Goal: Task Accomplishment & Management: Manage account settings

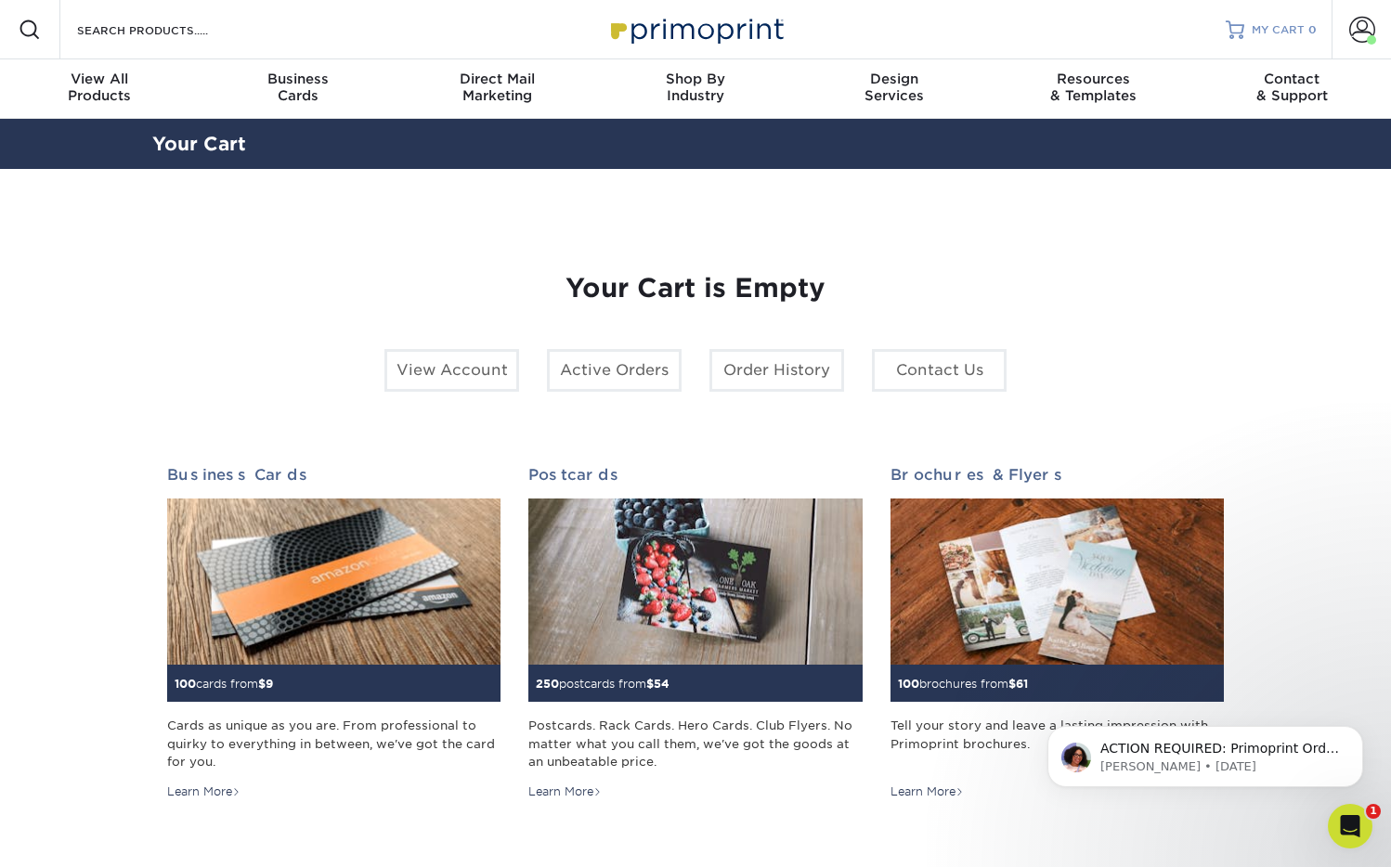
click at [1278, 27] on span "MY CART" at bounding box center [1277, 30] width 53 height 16
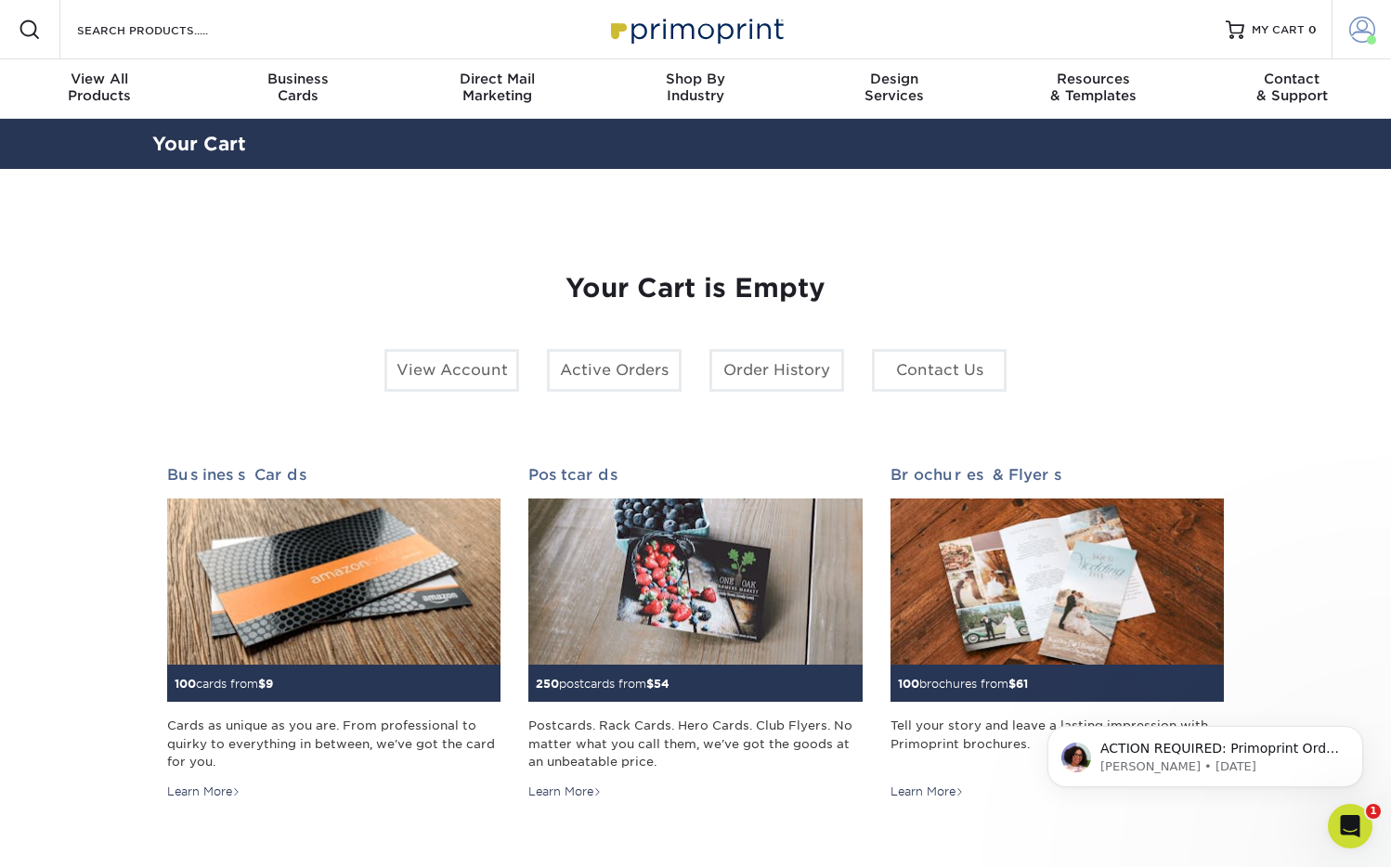
click at [1366, 29] on span at bounding box center [1362, 30] width 26 height 26
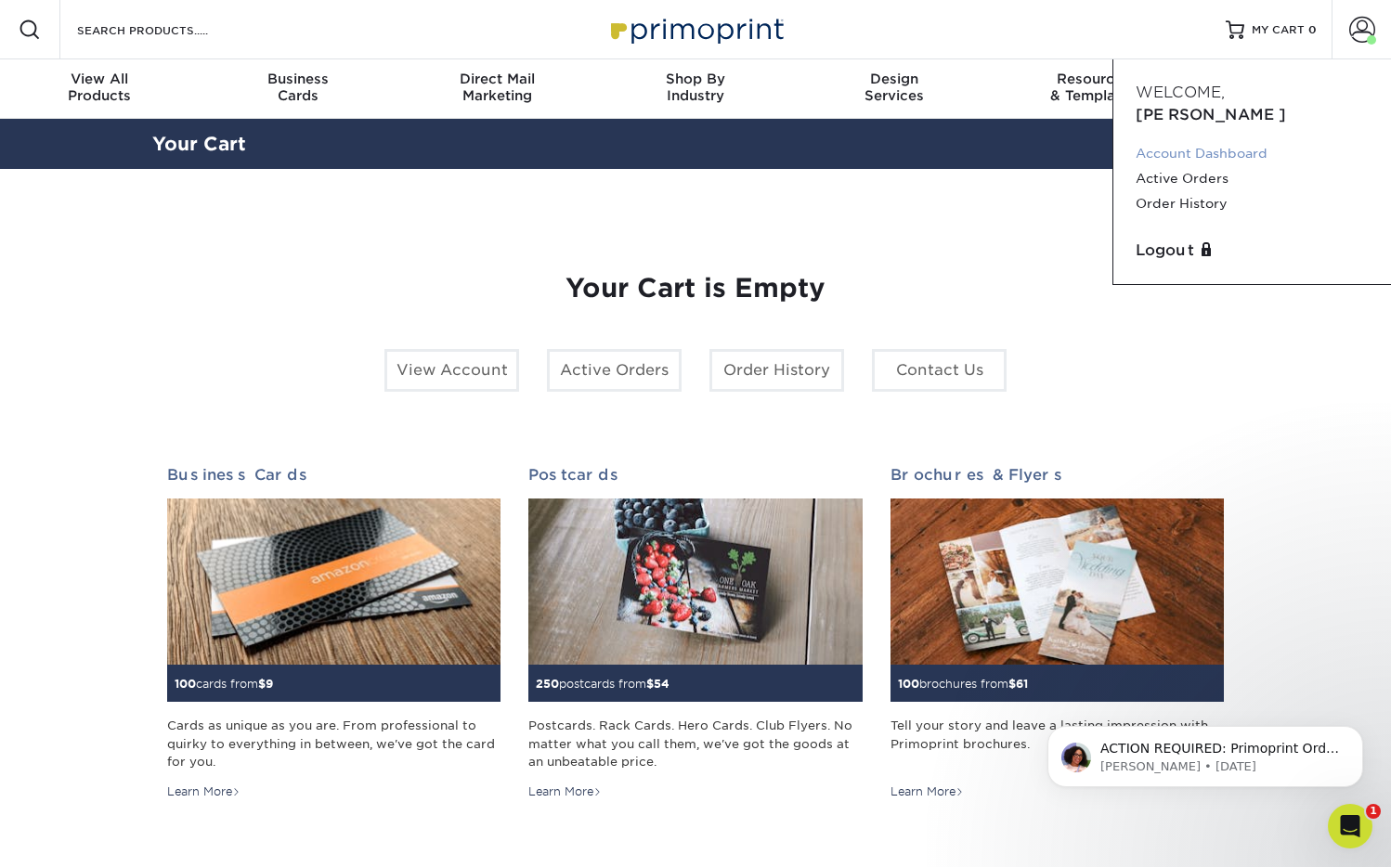
click at [1260, 141] on link "Account Dashboard" at bounding box center [1251, 153] width 233 height 25
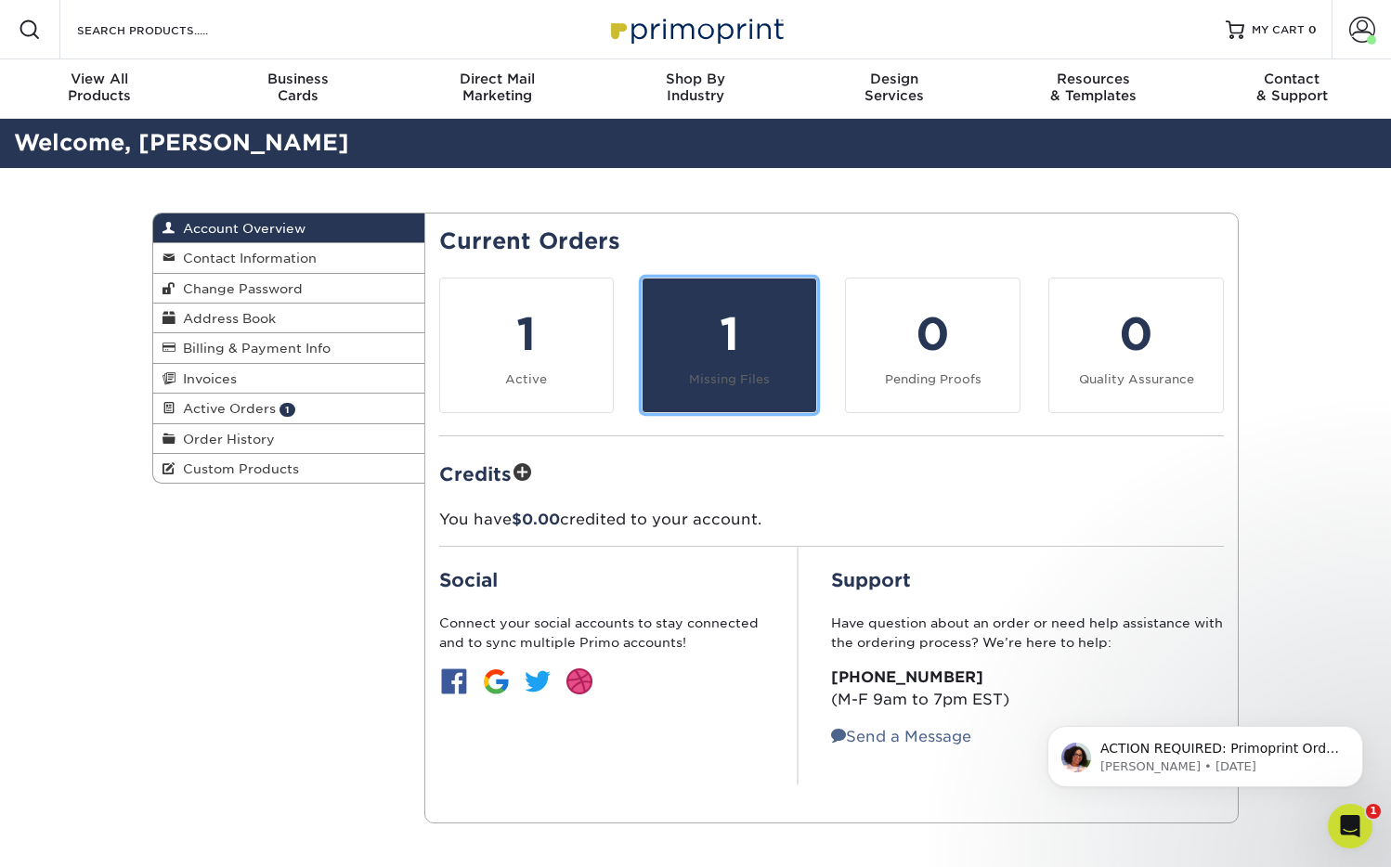
click at [746, 333] on div "1" at bounding box center [729, 334] width 151 height 67
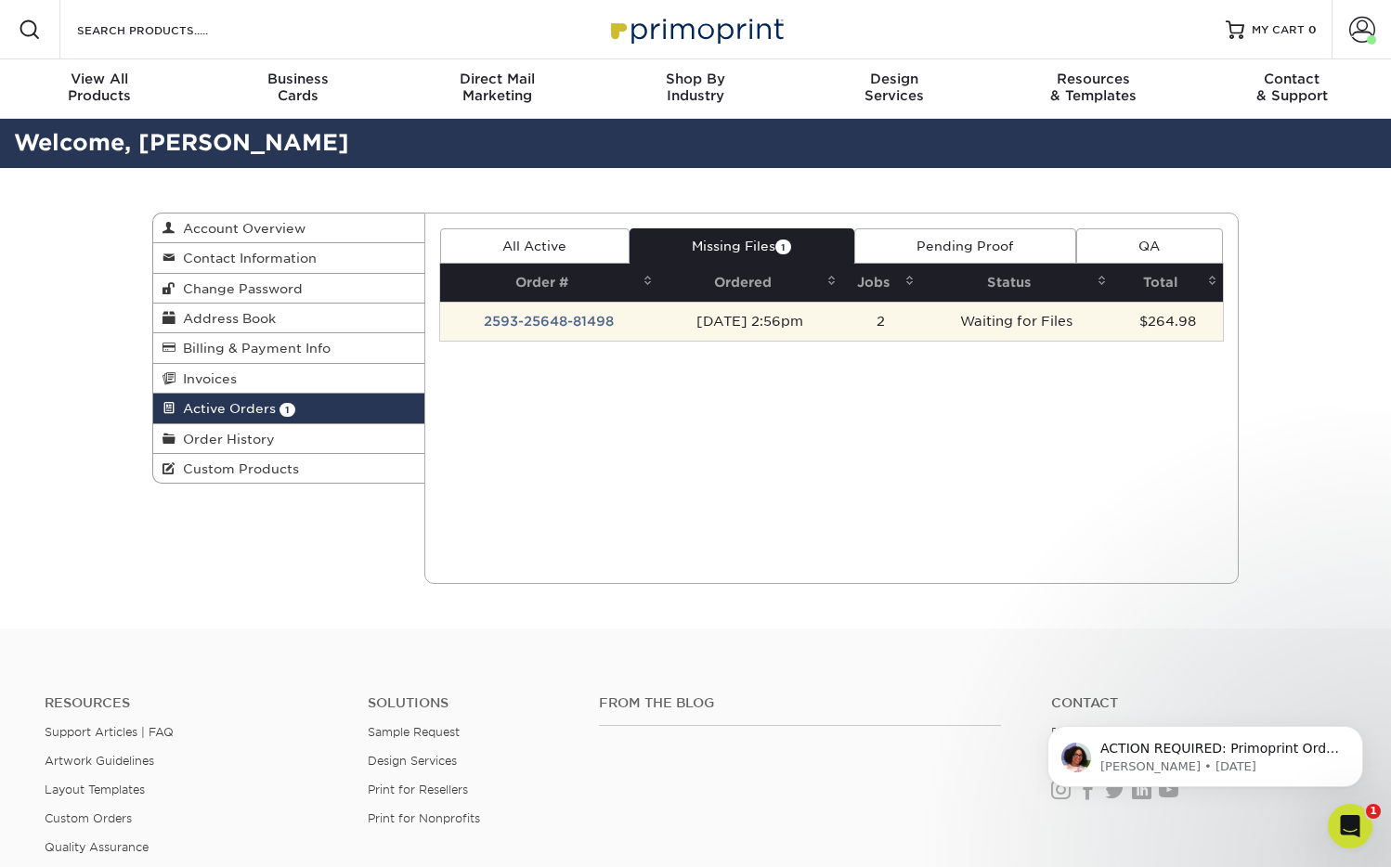
click at [756, 314] on td "[DATE] 2:56pm" at bounding box center [750, 321] width 184 height 39
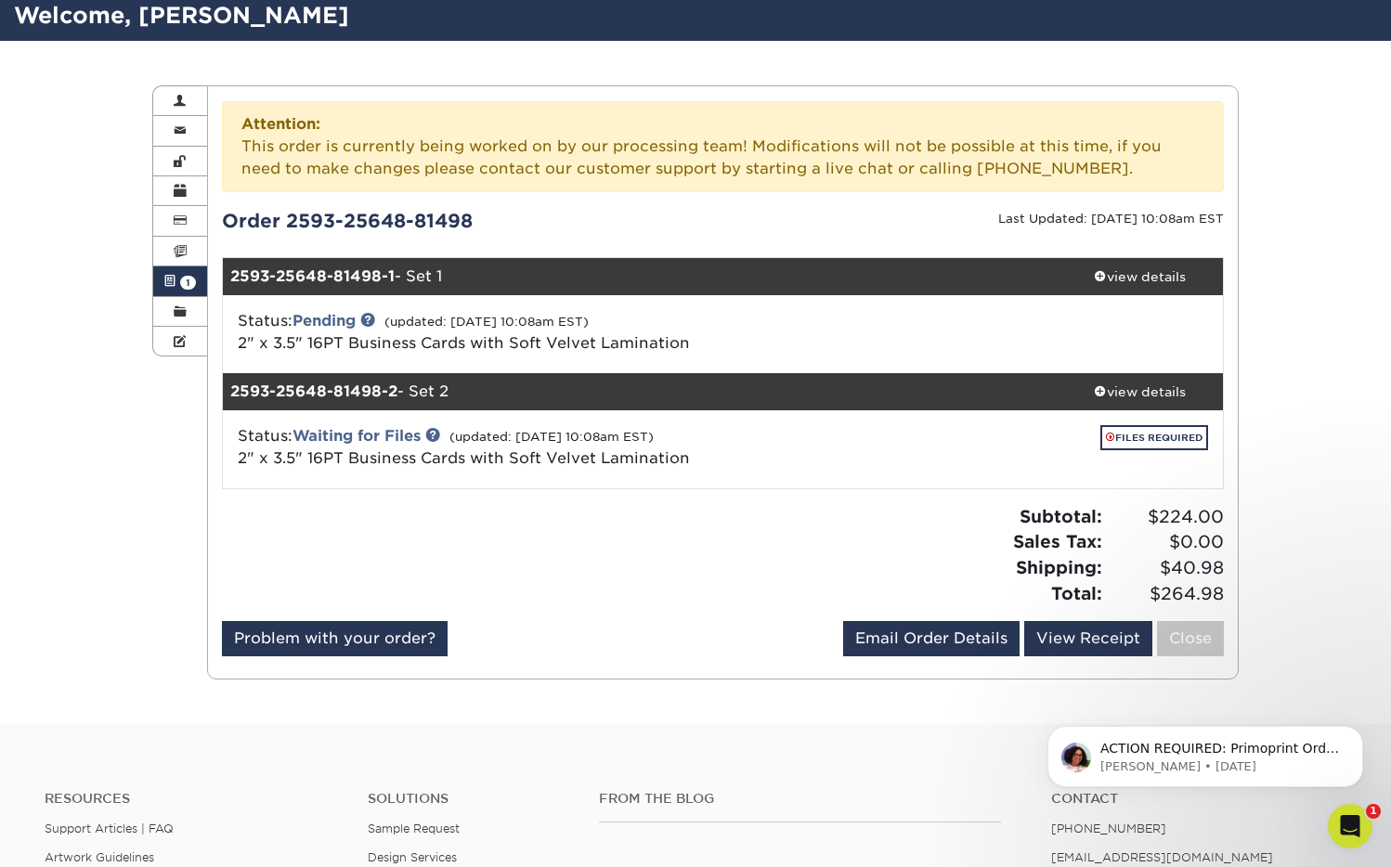
scroll to position [132, 0]
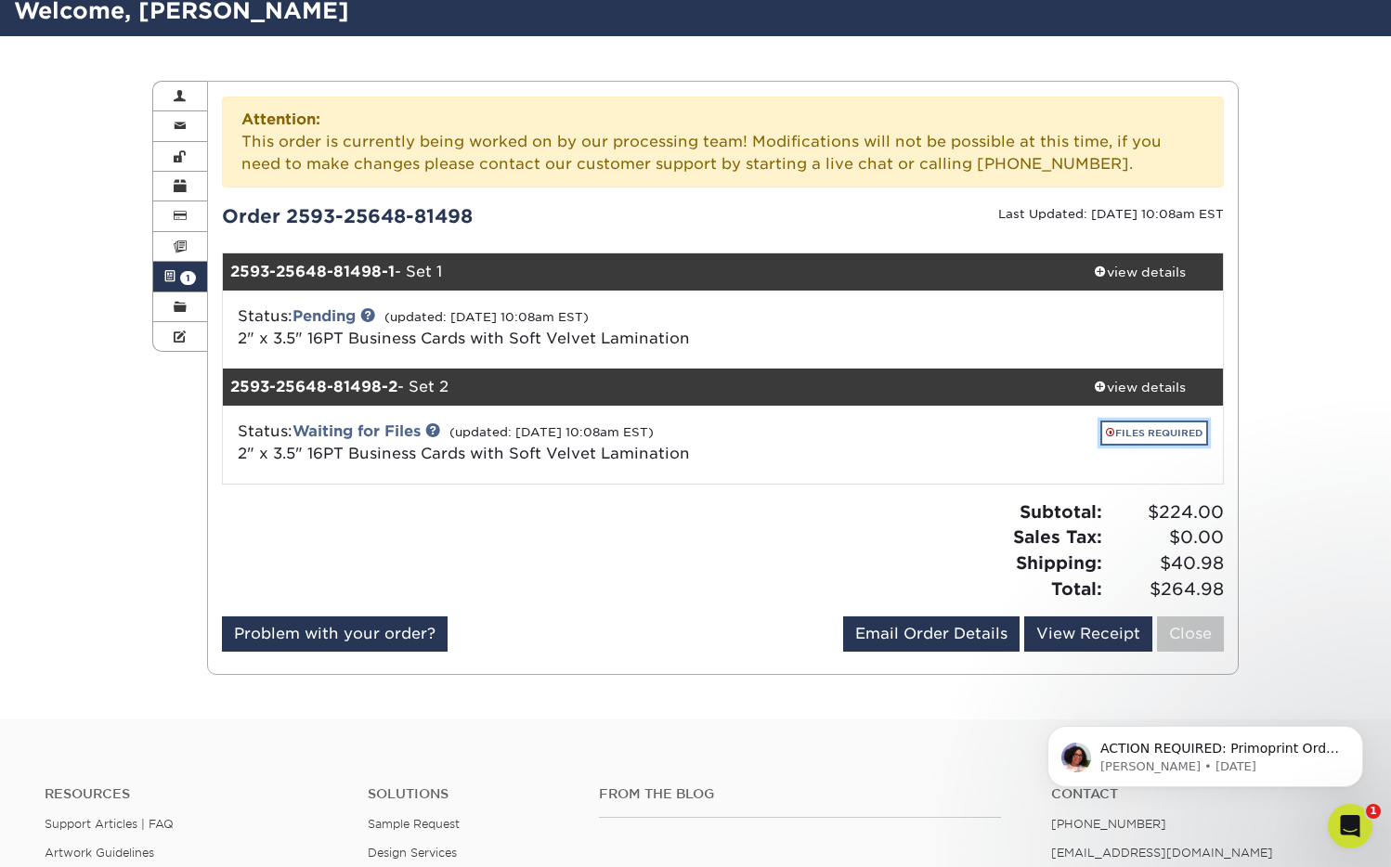
click at [1131, 432] on link "FILES REQUIRED" at bounding box center [1154, 433] width 108 height 25
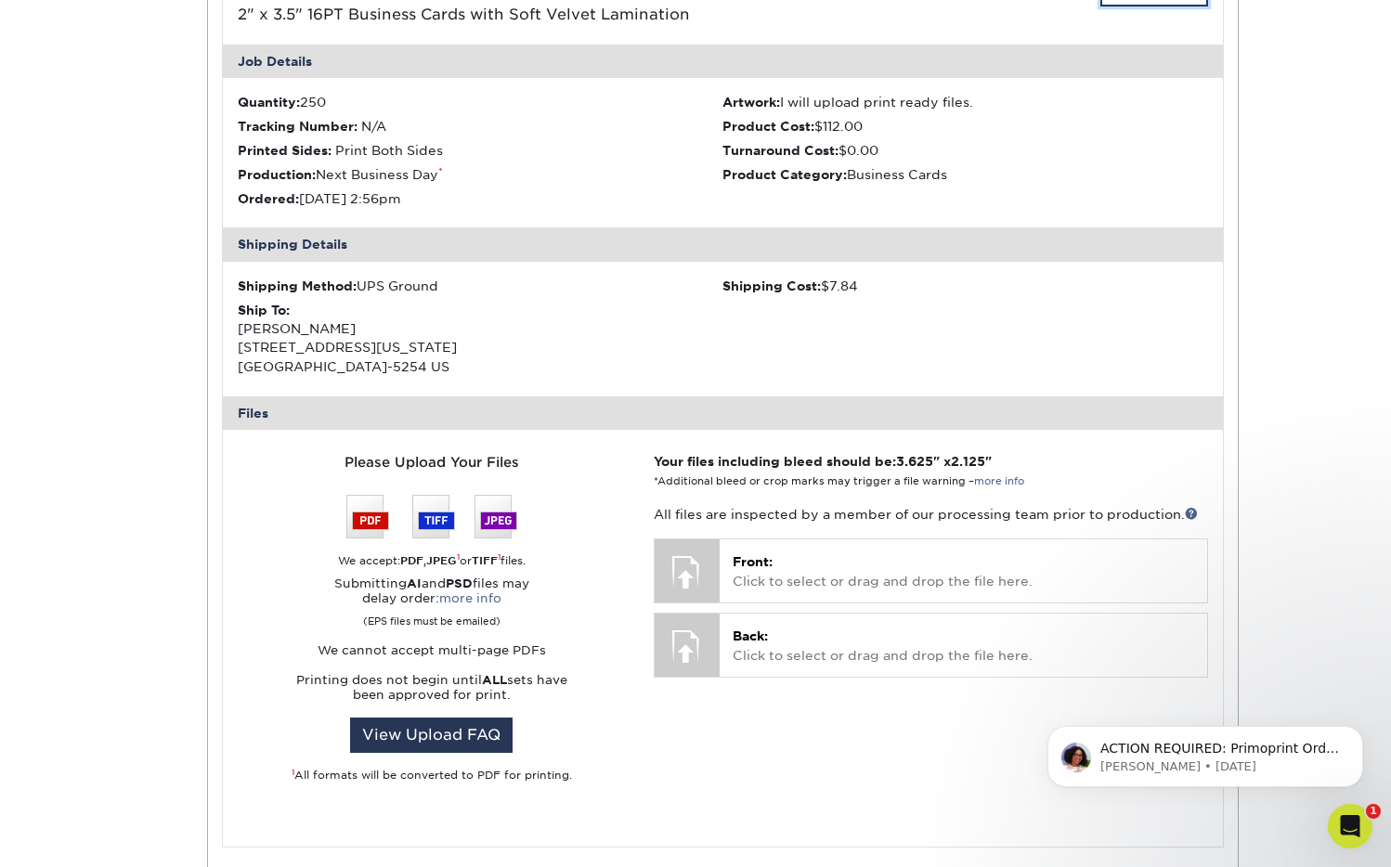
scroll to position [595, 0]
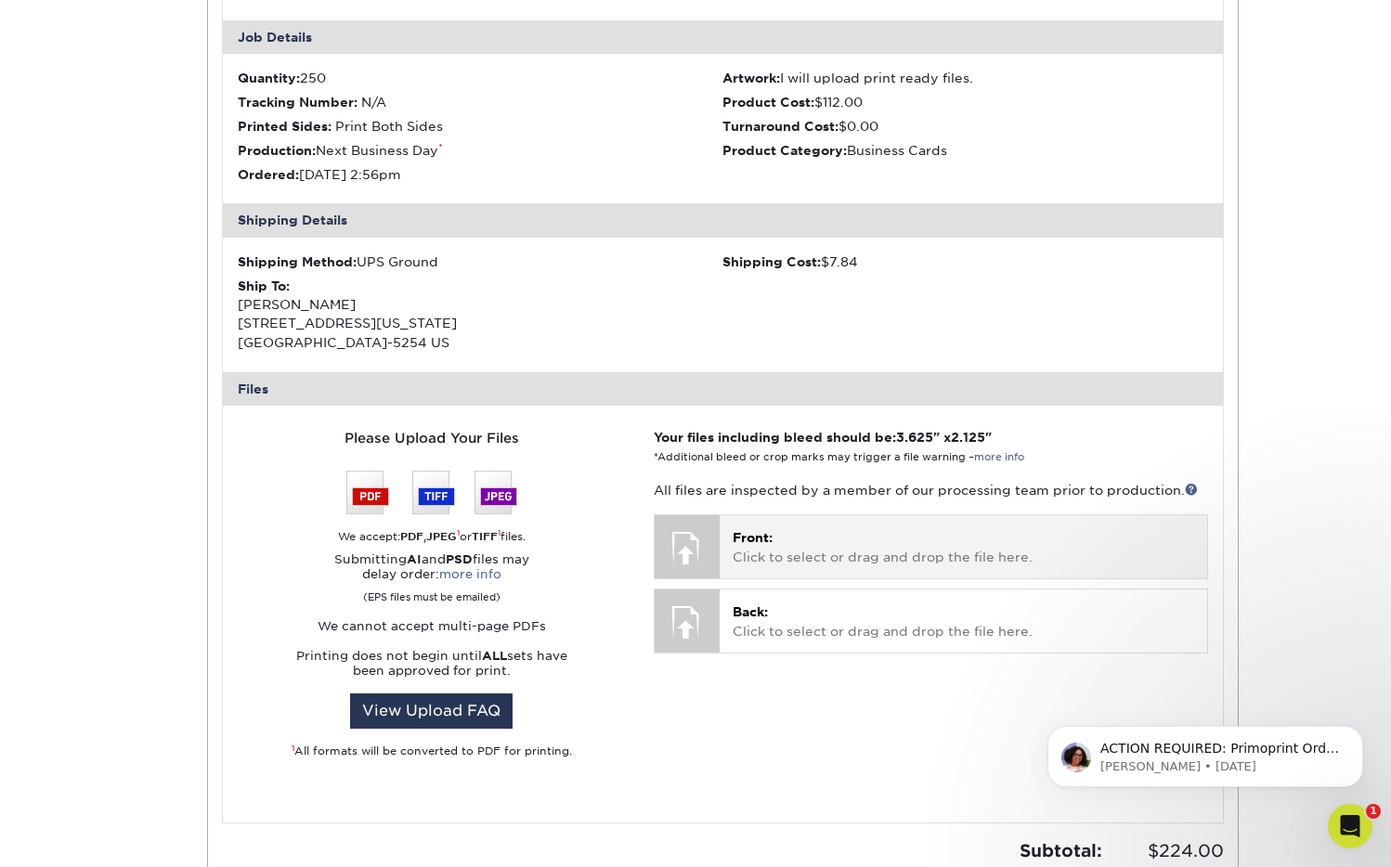
click at [696, 538] on div at bounding box center [686, 547] width 65 height 65
click at [687, 534] on div at bounding box center [686, 547] width 65 height 65
click at [782, 541] on p "Front: Click to select or drag and drop the file here." at bounding box center [962, 547] width 461 height 38
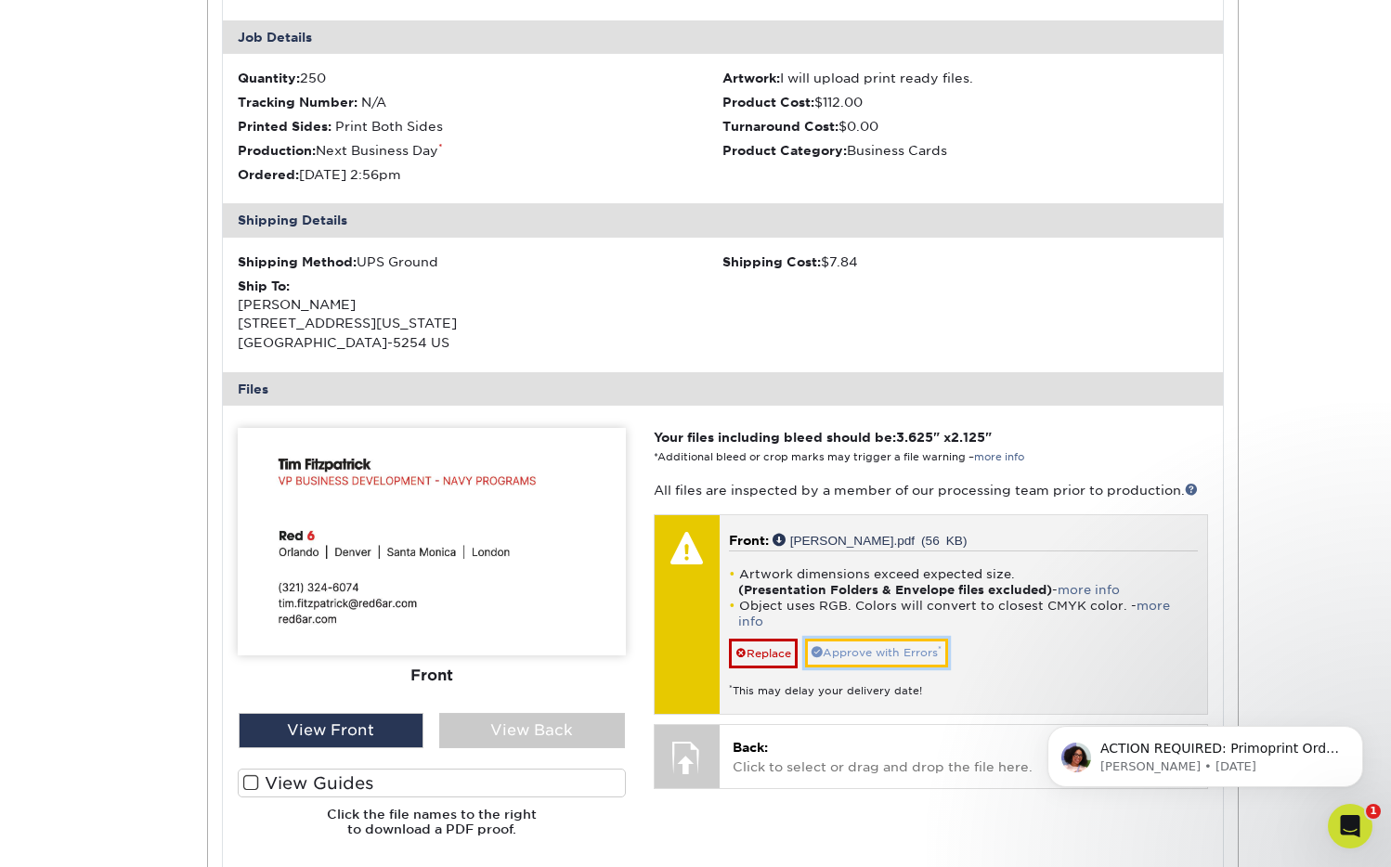
click at [847, 639] on link "Approve with Errors *" at bounding box center [876, 653] width 143 height 29
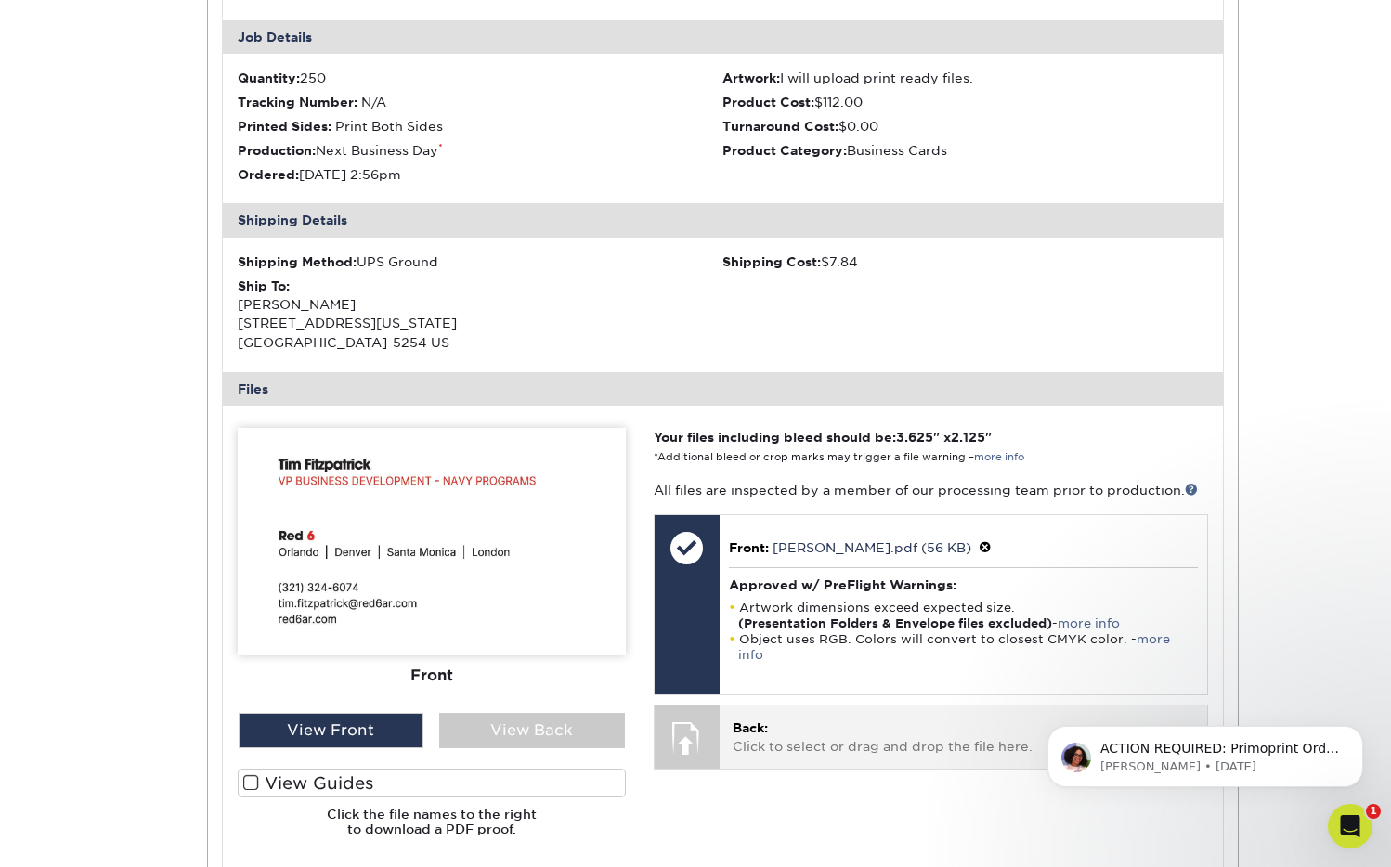
click at [690, 724] on div at bounding box center [686, 738] width 65 height 65
click at [693, 721] on div at bounding box center [686, 738] width 65 height 65
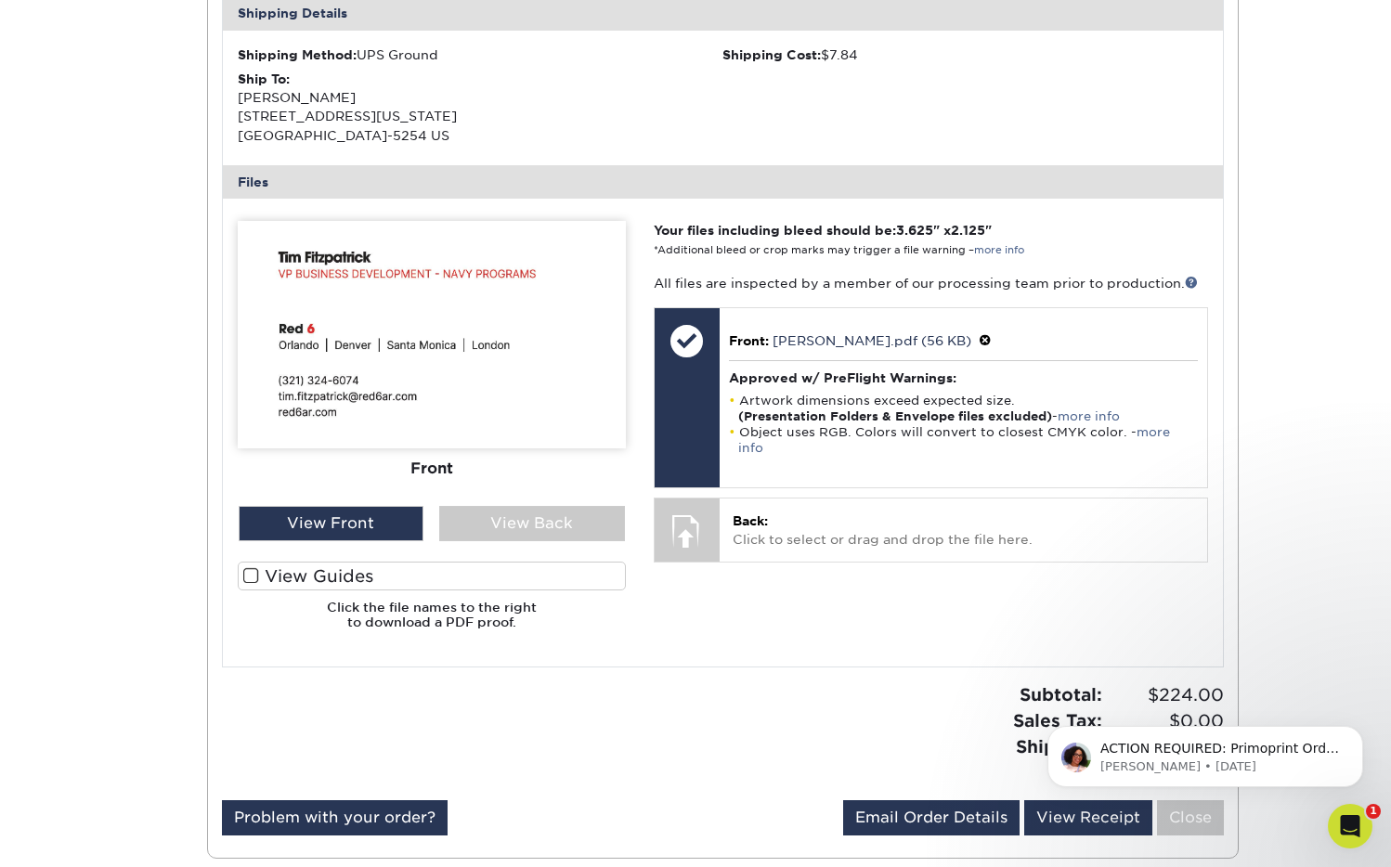
click at [787, 620] on div "Your files including bleed should be: 3.625 " x 2.125 " *Additional bleed or cr…" at bounding box center [931, 432] width 582 height 423
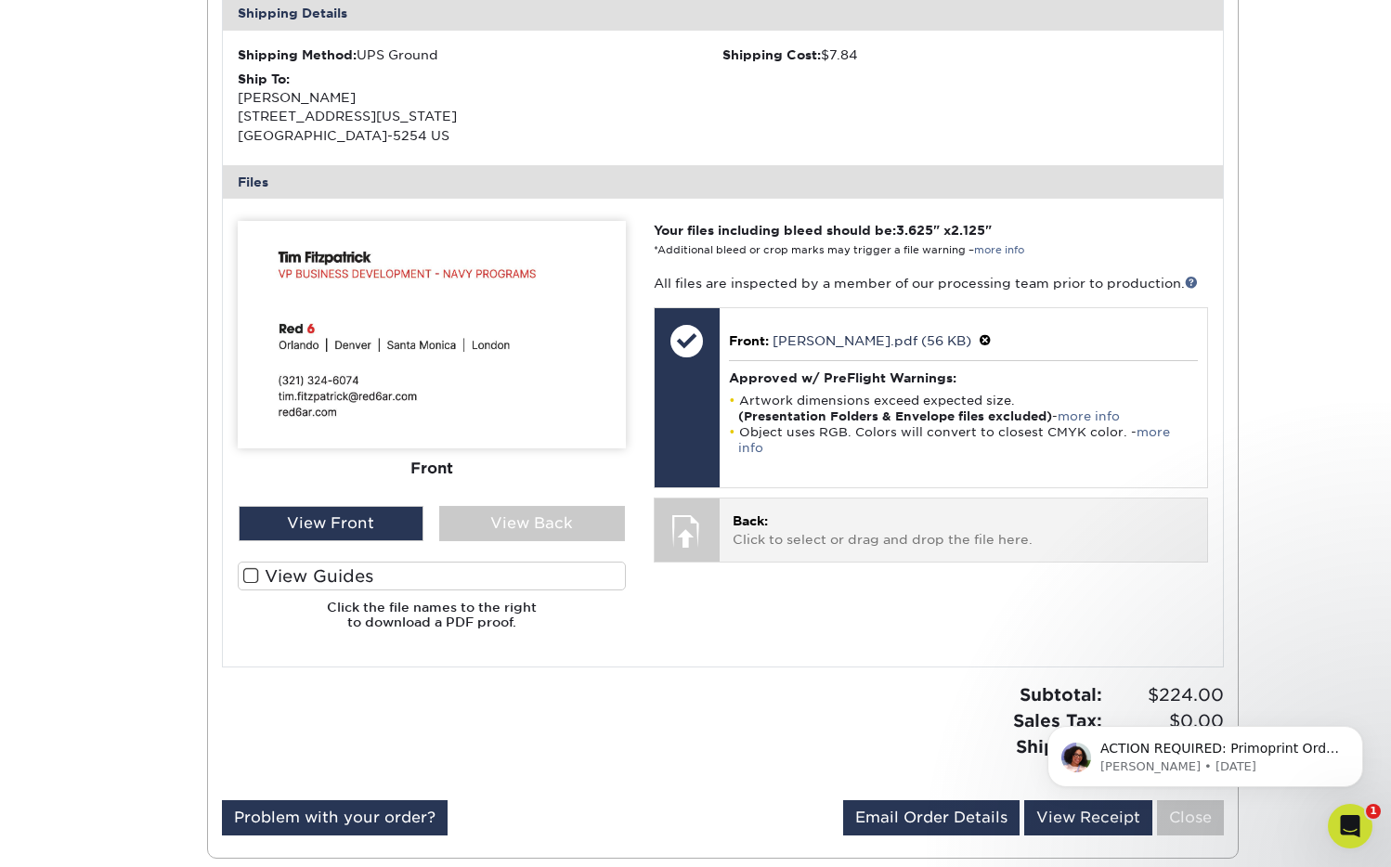
click at [685, 522] on div at bounding box center [686, 531] width 65 height 65
click at [771, 513] on p "Back: Click to select or drag and drop the file here." at bounding box center [962, 531] width 461 height 38
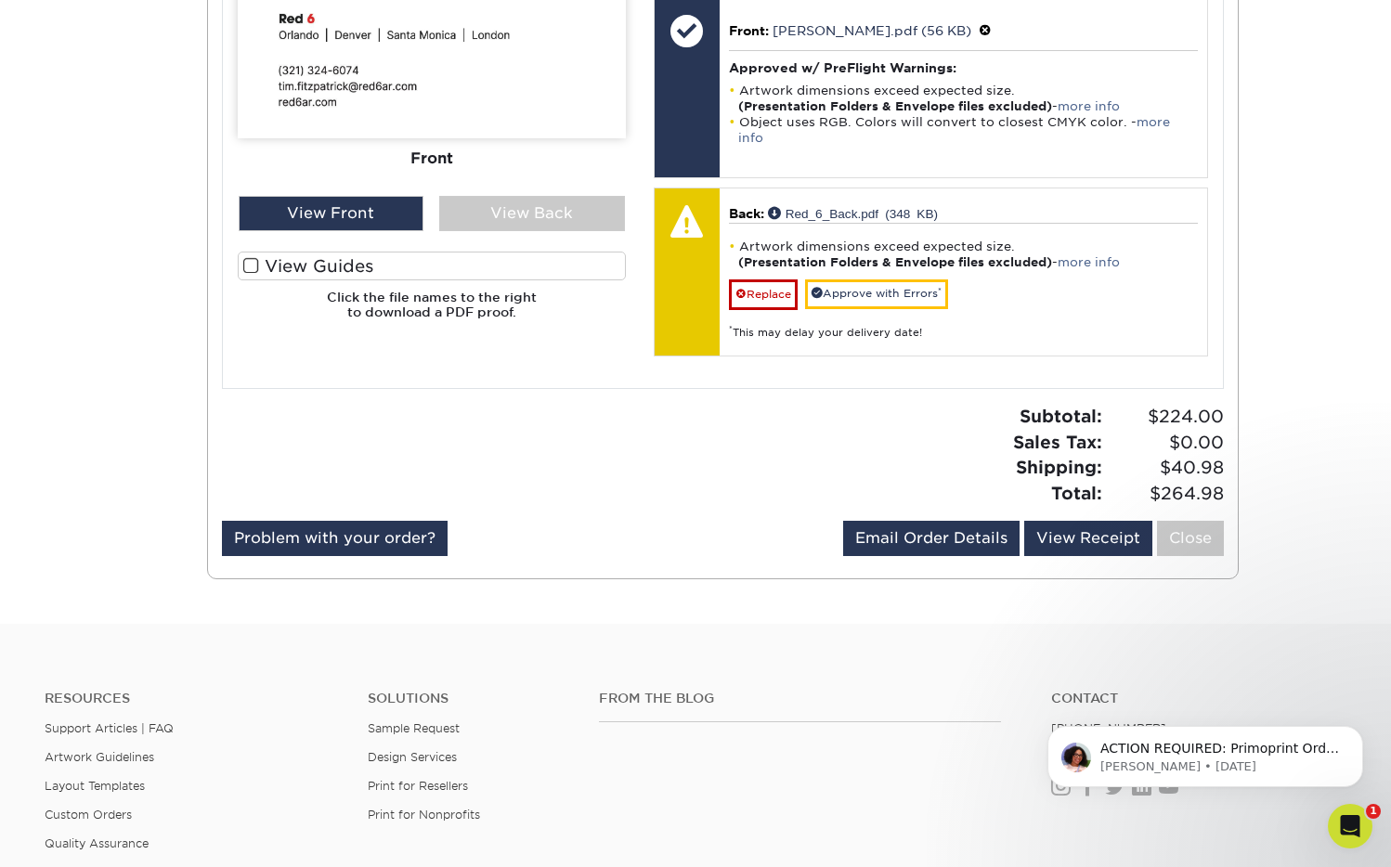
scroll to position [1116, 0]
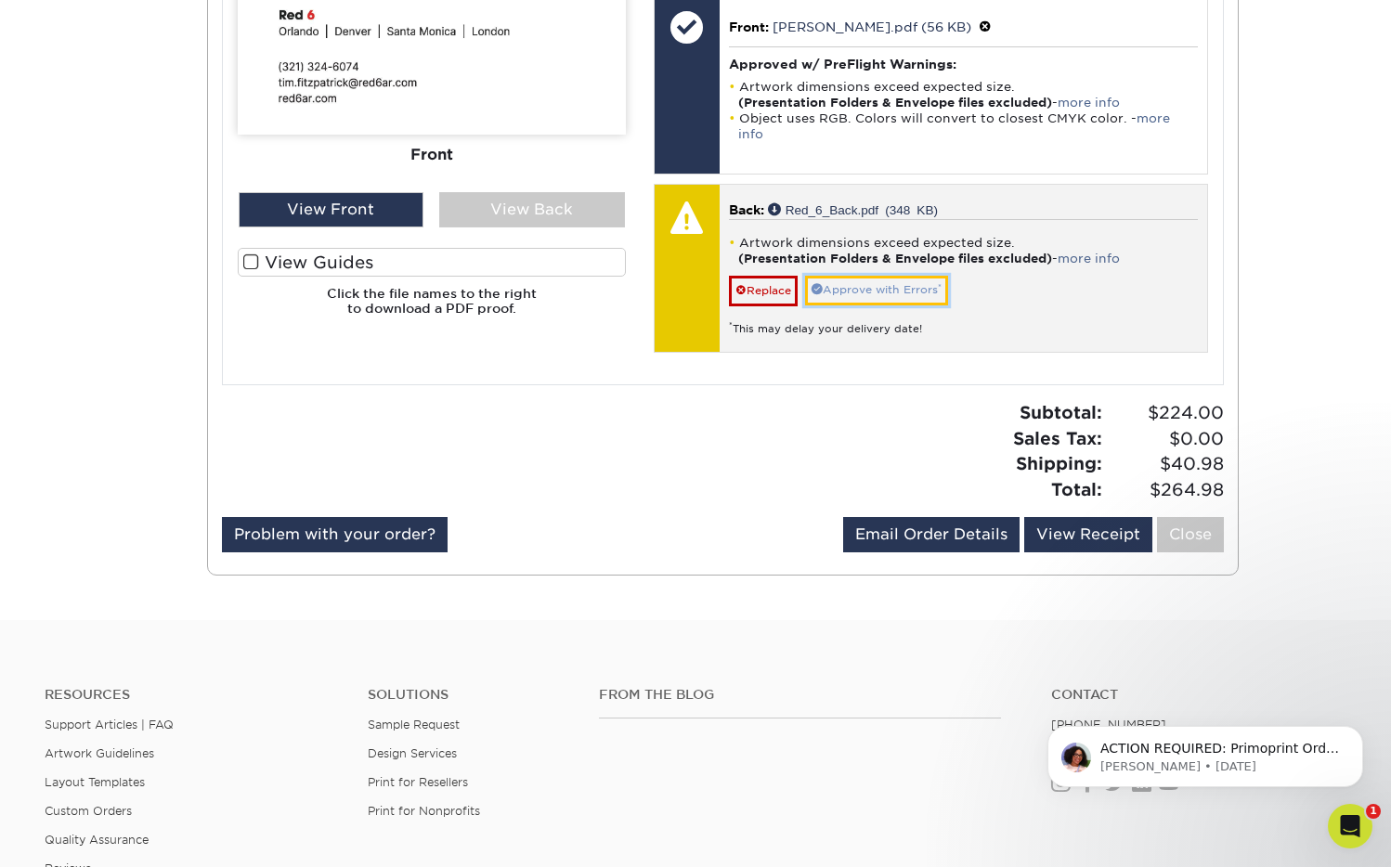
click at [909, 276] on link "Approve with Errors *" at bounding box center [876, 290] width 143 height 29
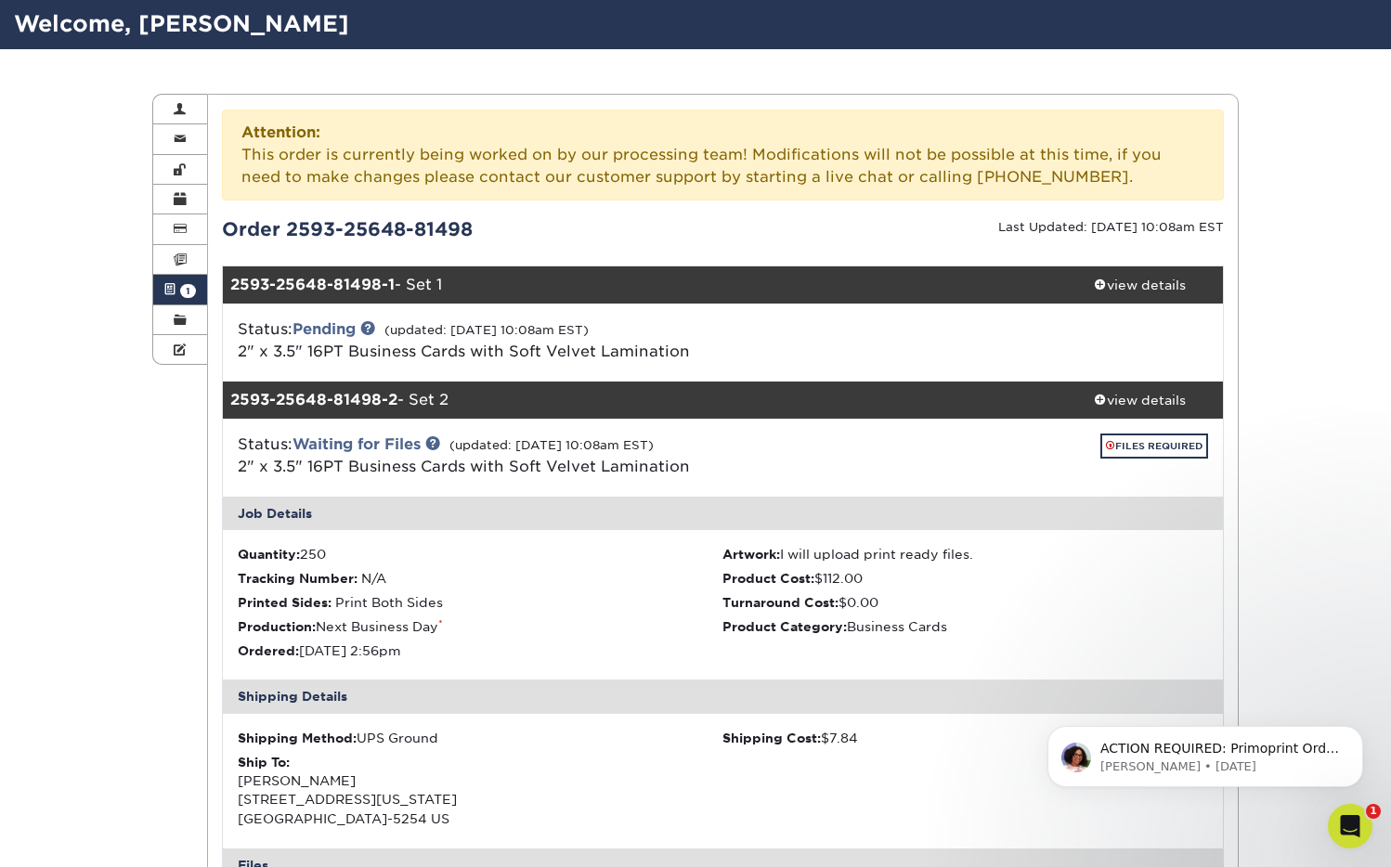
scroll to position [120, 0]
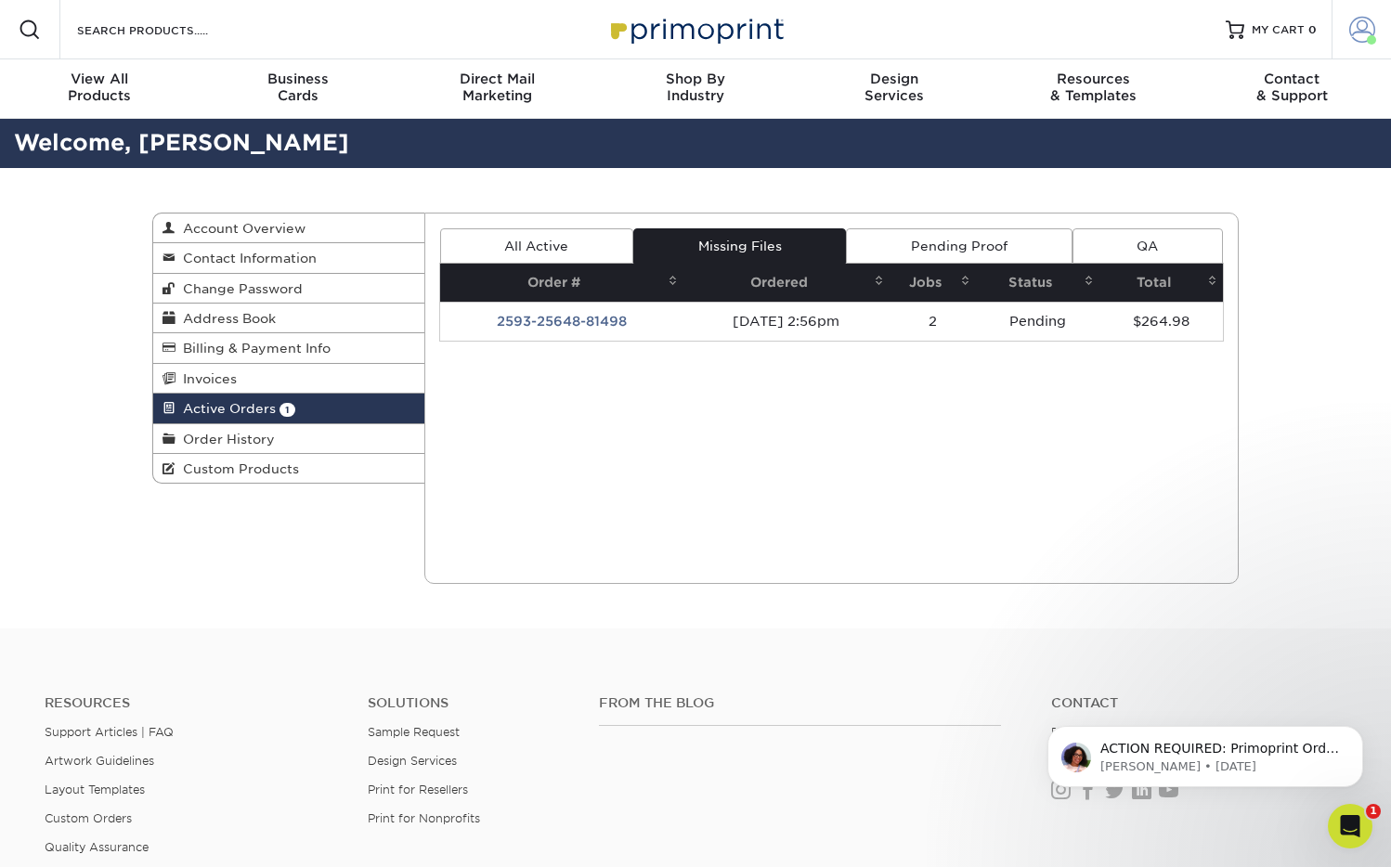
click at [1354, 32] on span at bounding box center [1362, 30] width 26 height 26
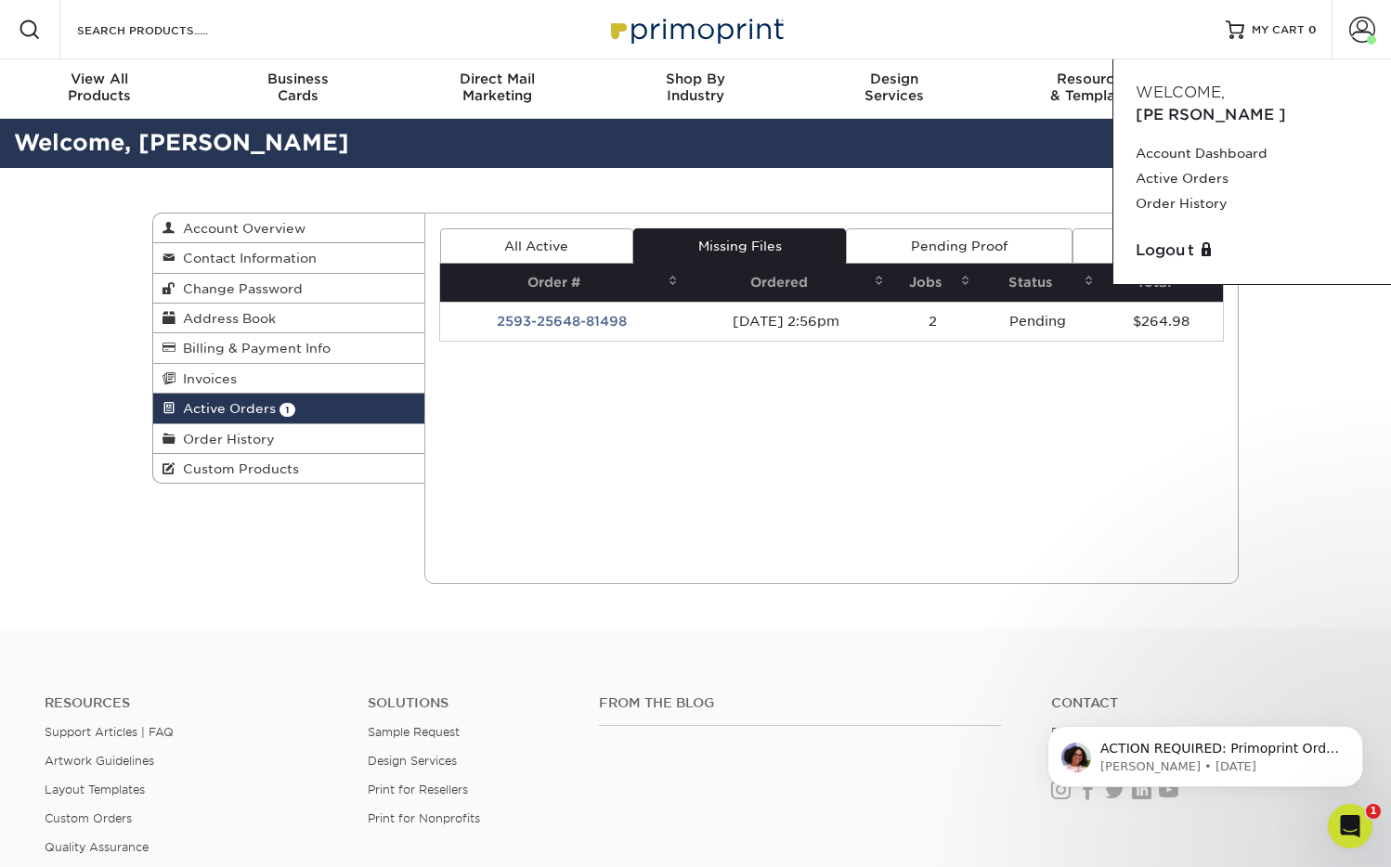
click at [540, 243] on link "All Active" at bounding box center [536, 245] width 193 height 35
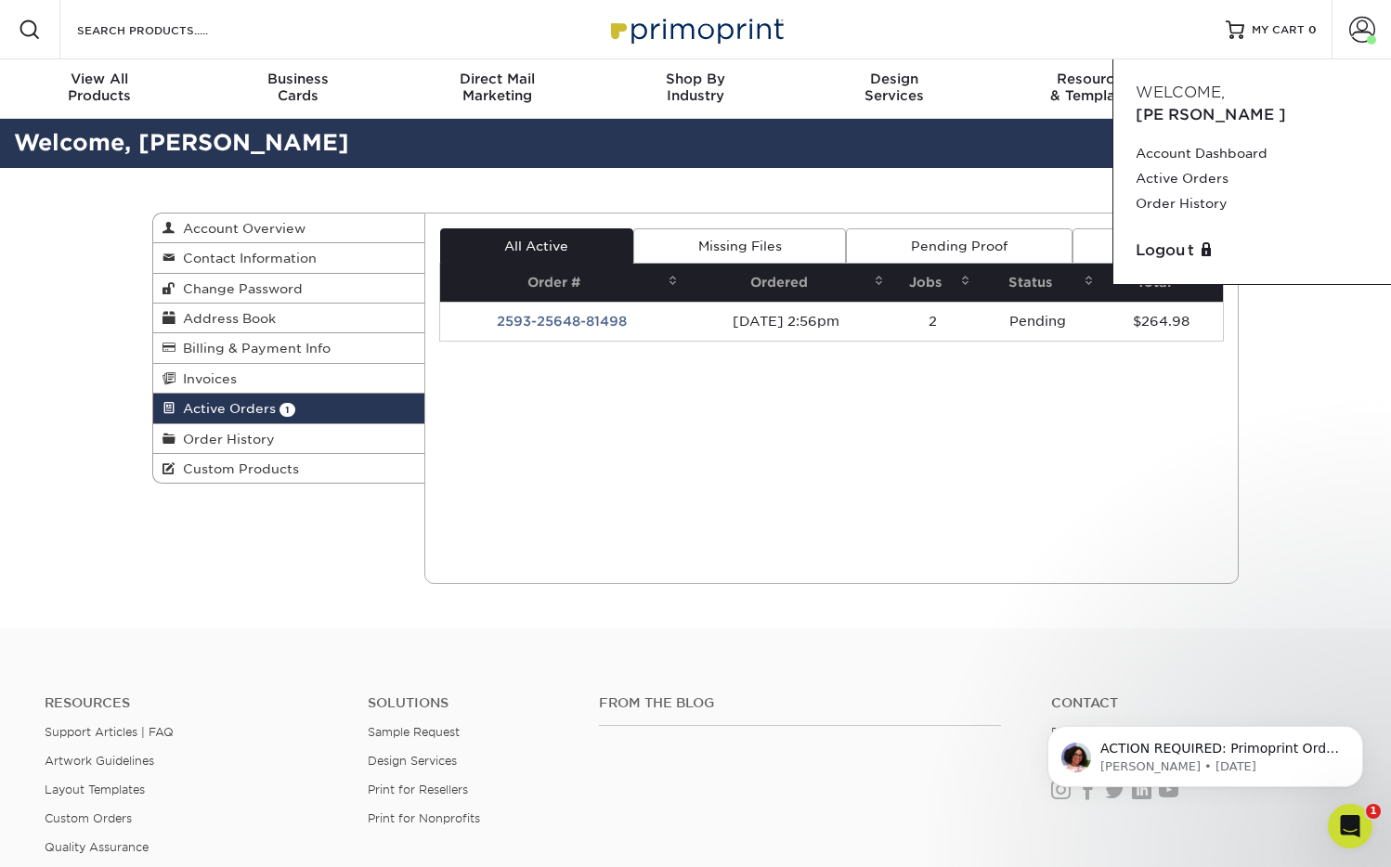
click at [708, 242] on link "Missing Files" at bounding box center [739, 245] width 213 height 35
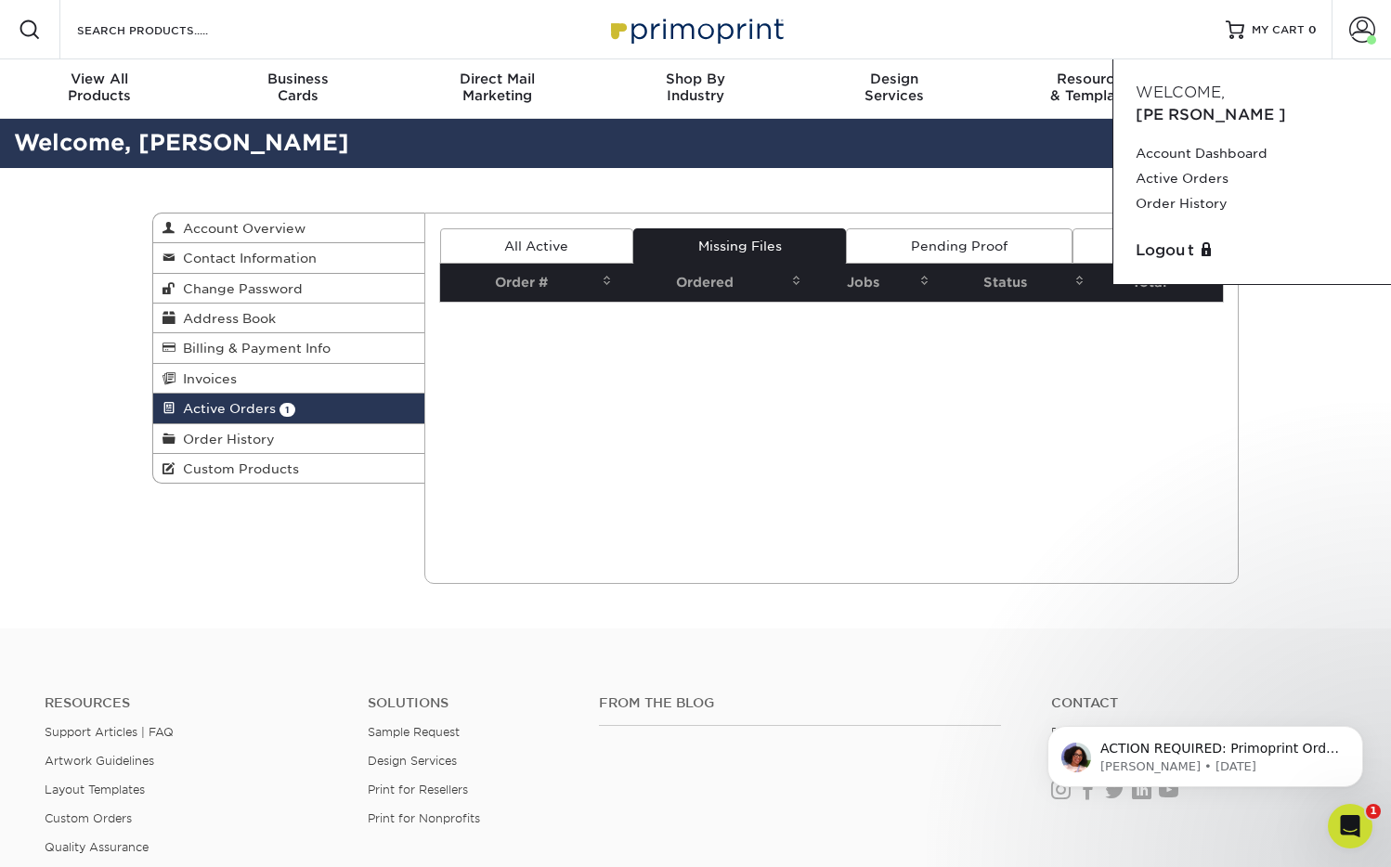
click at [958, 258] on link "Pending Proof" at bounding box center [959, 245] width 226 height 35
